Goal: Book appointment/travel/reservation

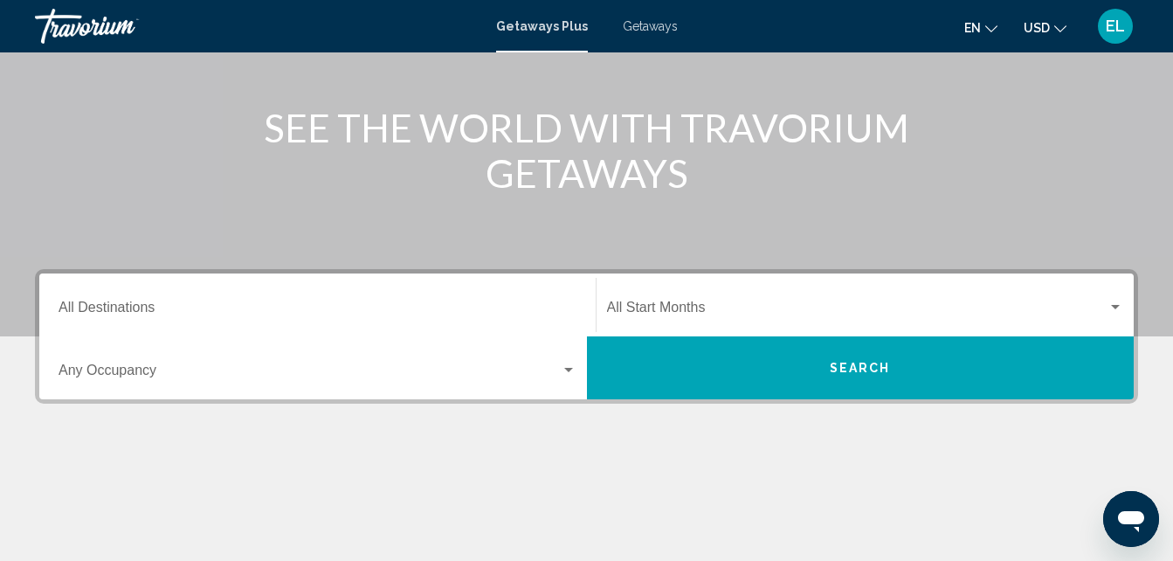
scroll to position [203, 0]
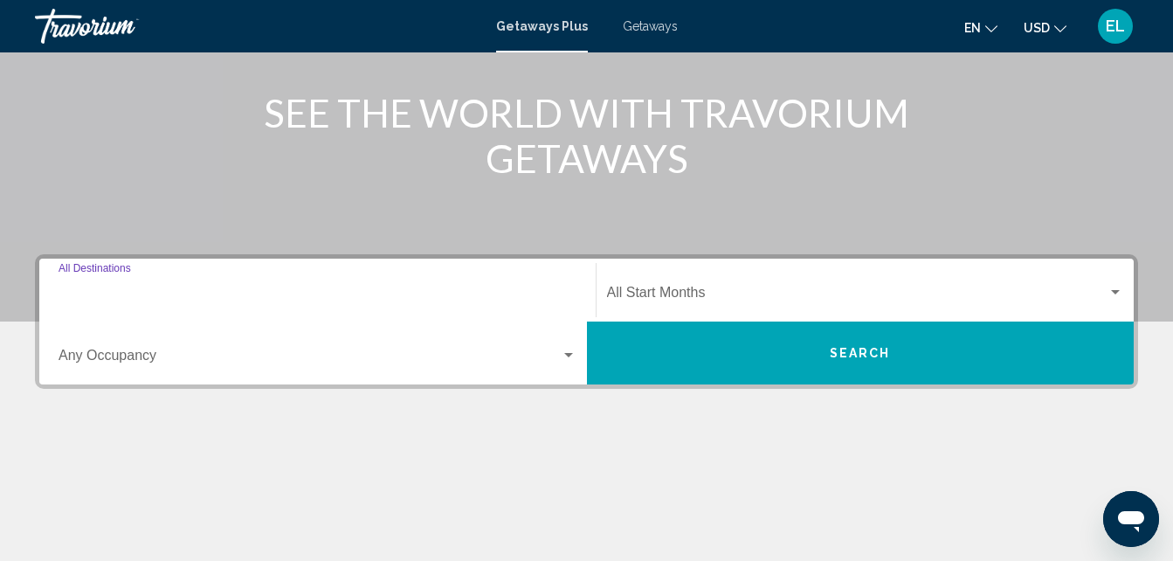
click at [369, 292] on input "Destination All Destinations" at bounding box center [318, 296] width 518 height 16
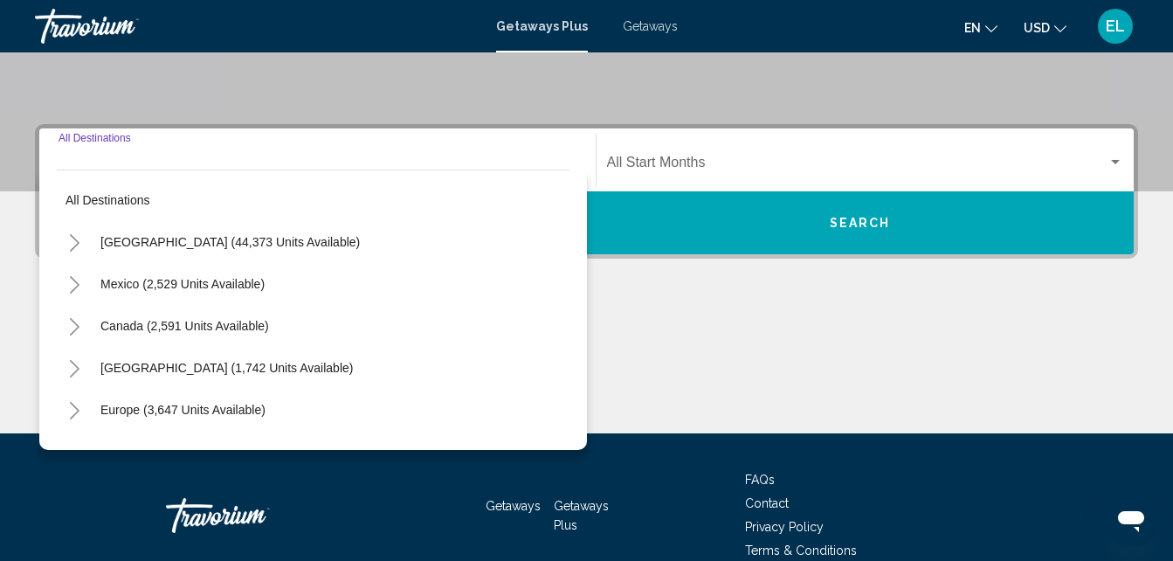
scroll to position [400, 0]
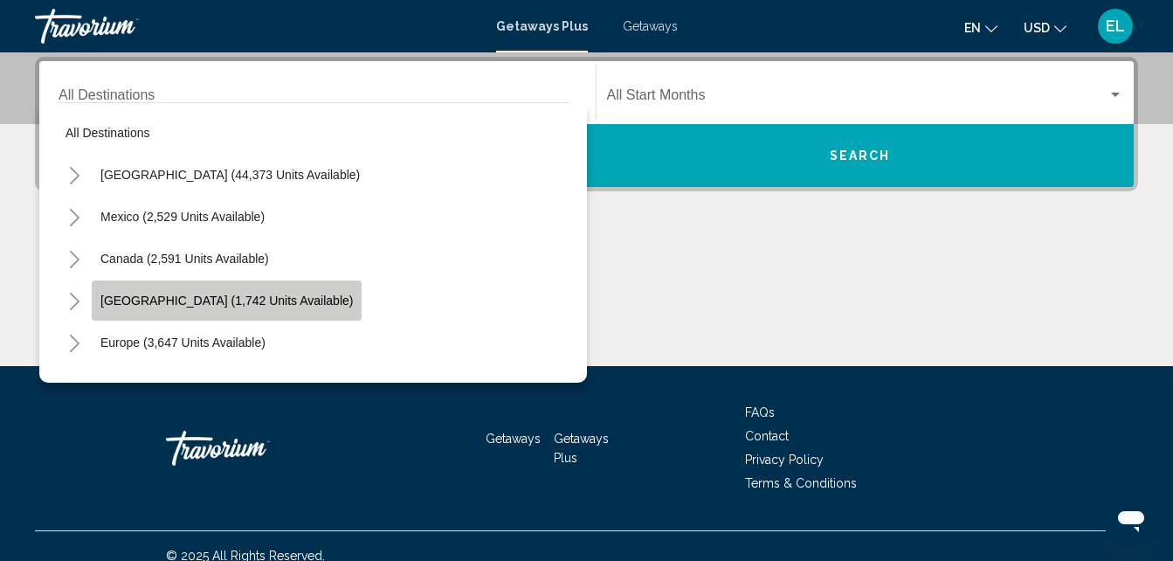
click at [226, 291] on button "[GEOGRAPHIC_DATA] (1,742 units available)" at bounding box center [227, 300] width 270 height 40
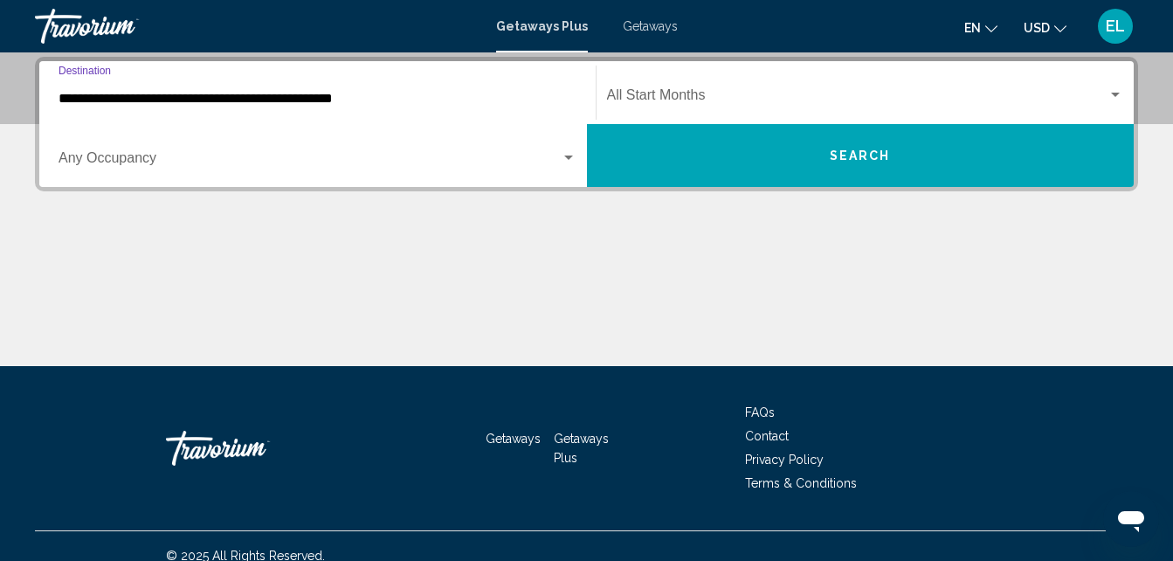
click at [354, 104] on input "**********" at bounding box center [318, 99] width 518 height 16
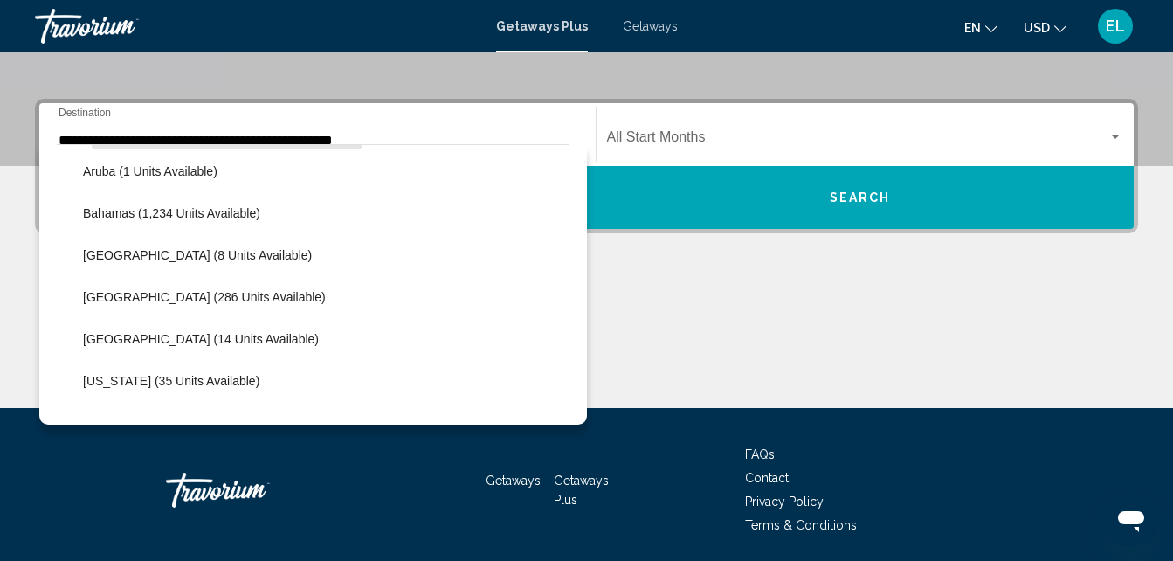
scroll to position [237, 0]
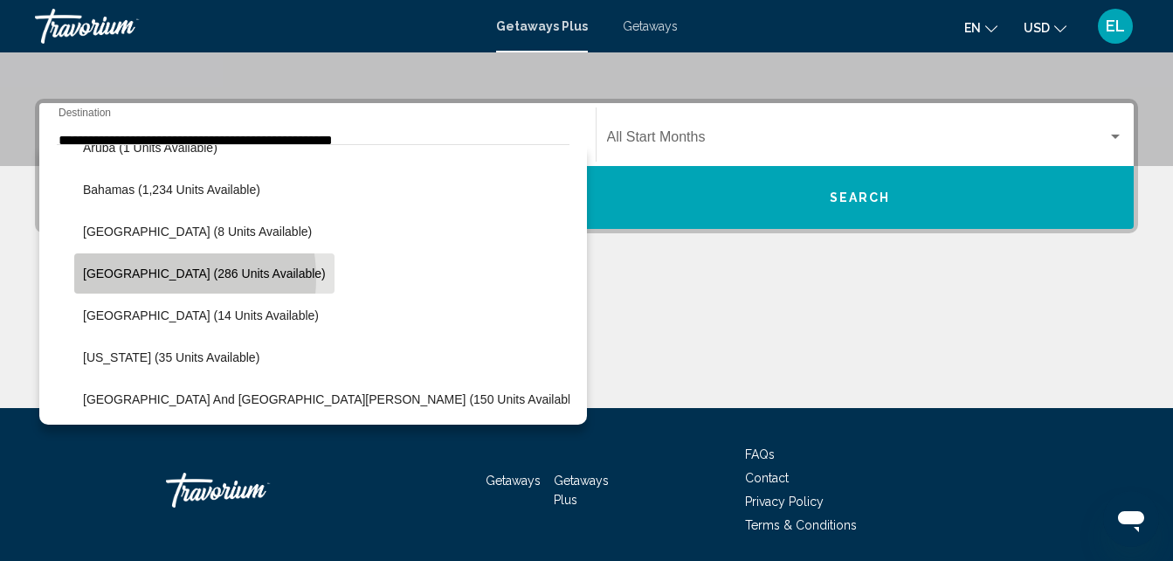
click at [145, 278] on span "[GEOGRAPHIC_DATA] (286 units available)" at bounding box center [204, 273] width 243 height 14
type input "**********"
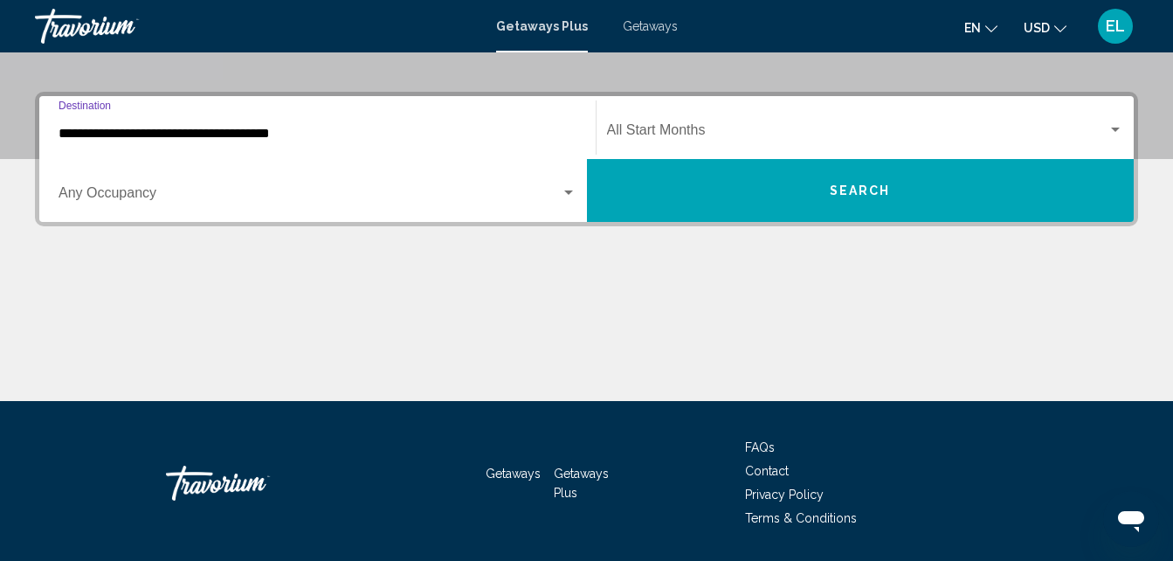
scroll to position [400, 0]
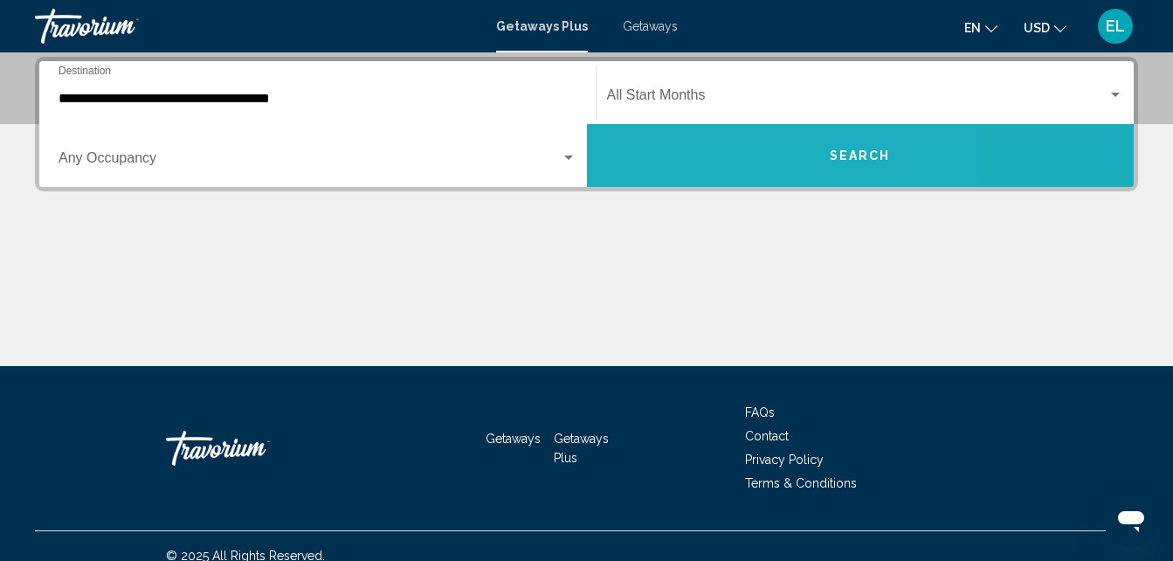
click at [725, 155] on button "Search" at bounding box center [861, 155] width 548 height 63
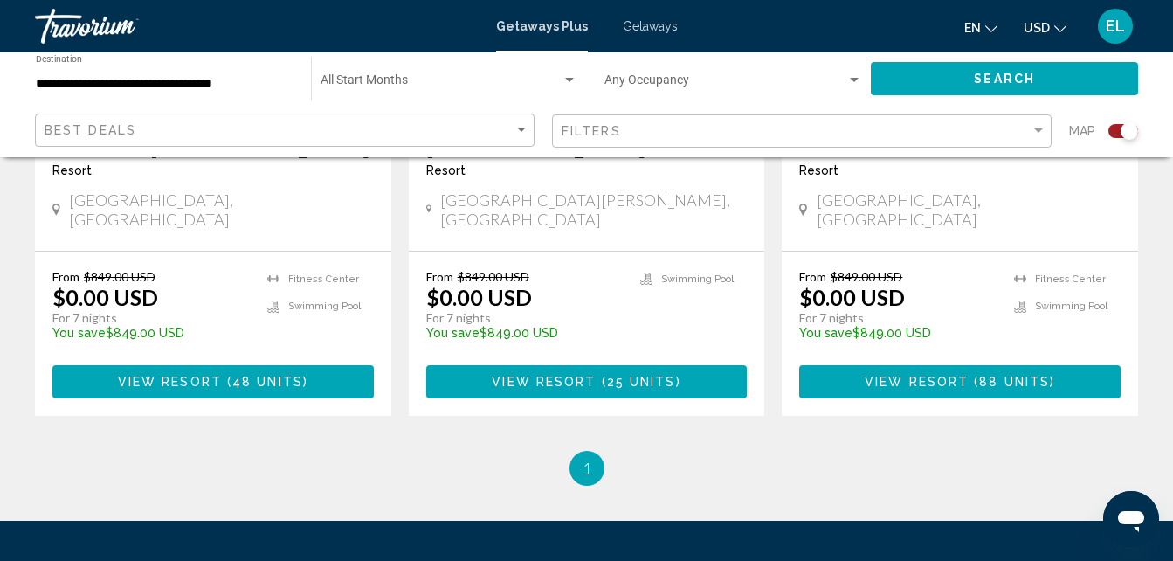
scroll to position [1562, 0]
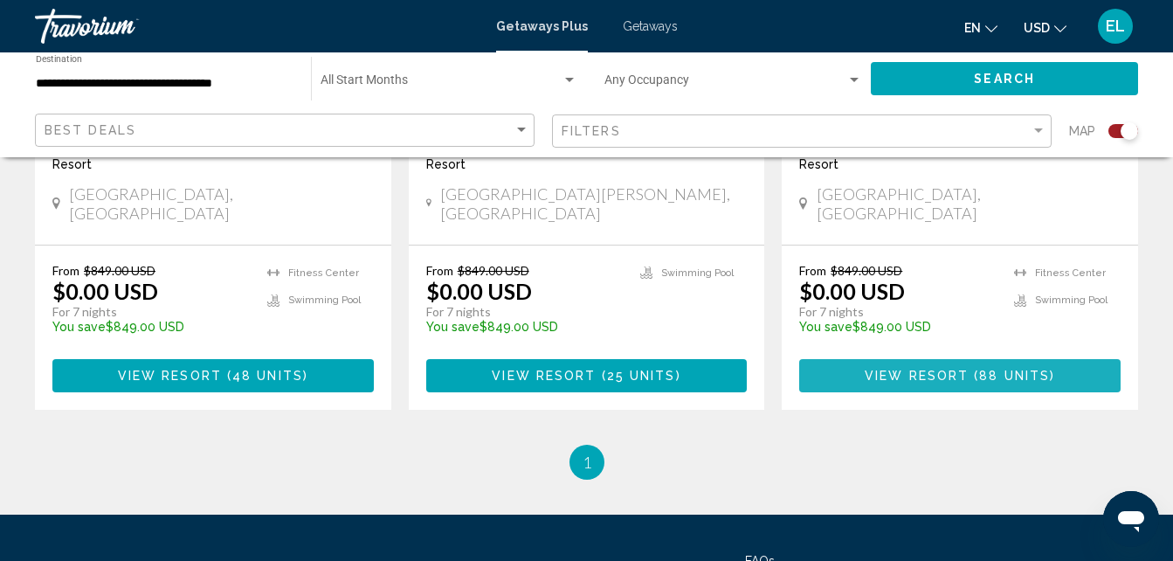
click at [955, 370] on span "View Resort" at bounding box center [917, 377] width 104 height 14
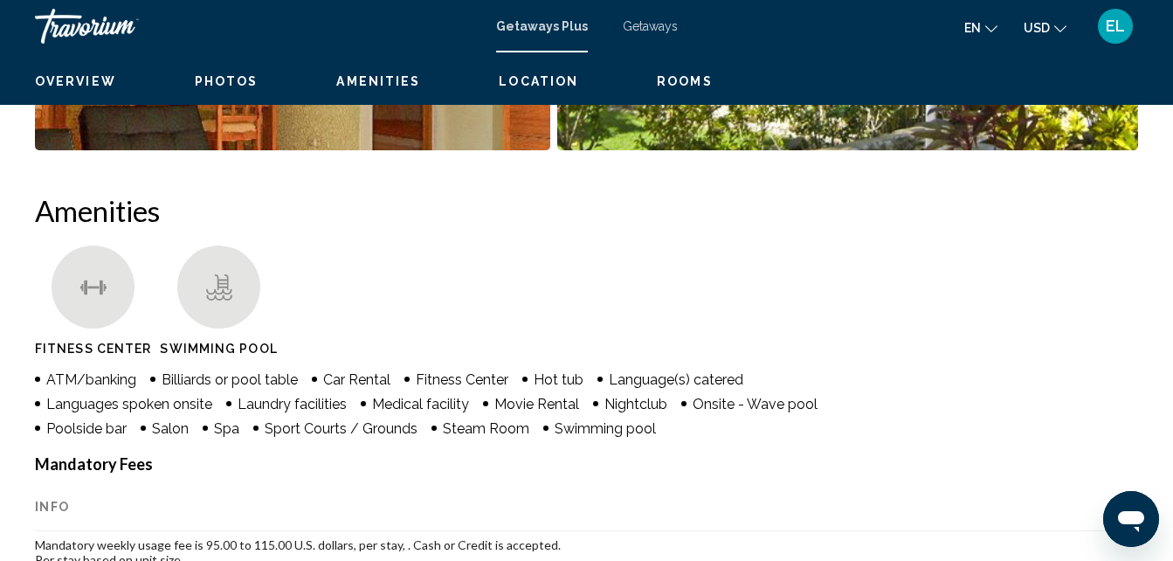
scroll to position [187, 0]
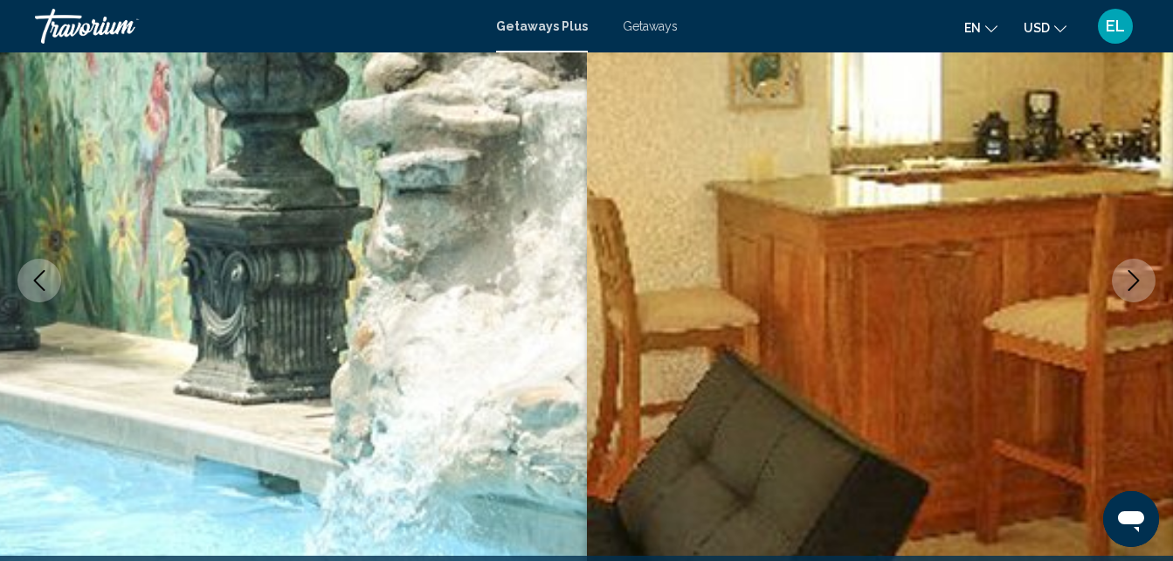
click at [1051, 304] on img "Main content" at bounding box center [880, 280] width 587 height 830
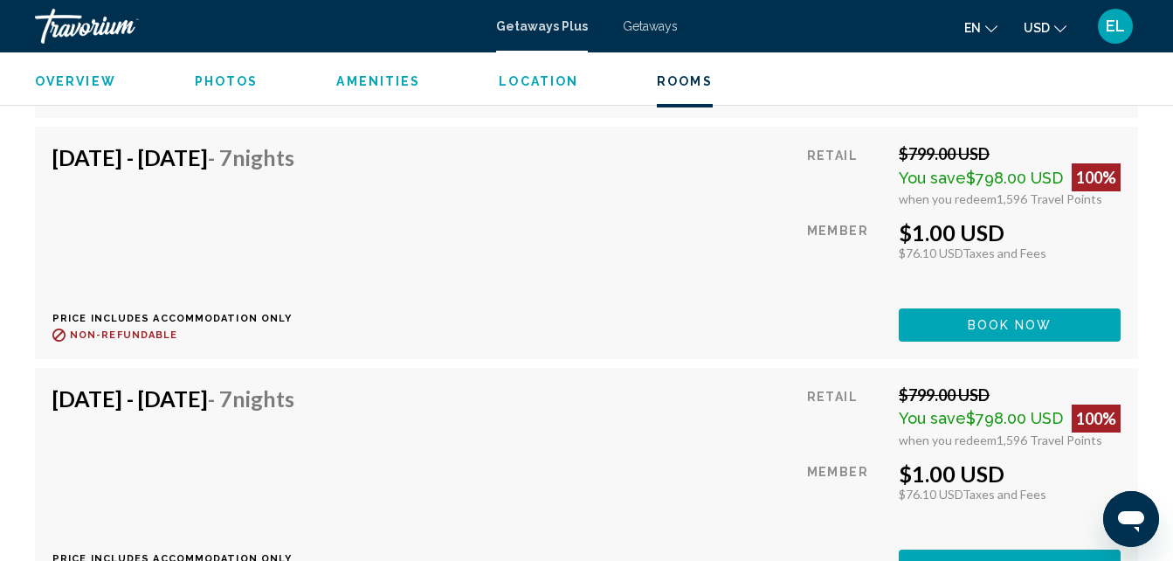
scroll to position [4787, 0]
